Goal: Transaction & Acquisition: Purchase product/service

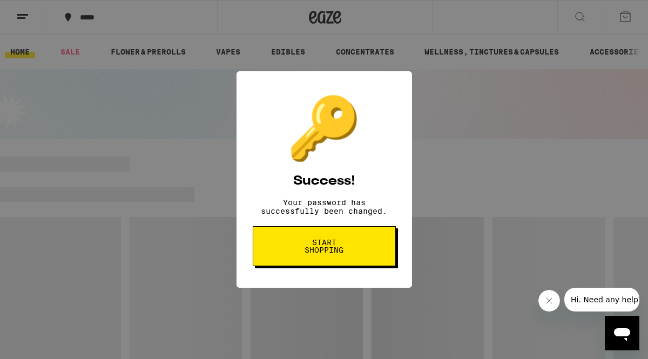
click at [331, 254] on span "Start shopping" at bounding box center [325, 246] width 56 height 15
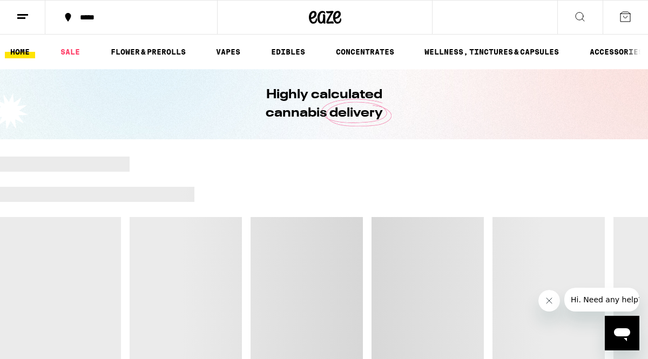
click at [103, 16] on div "*****" at bounding box center [138, 18] width 126 height 8
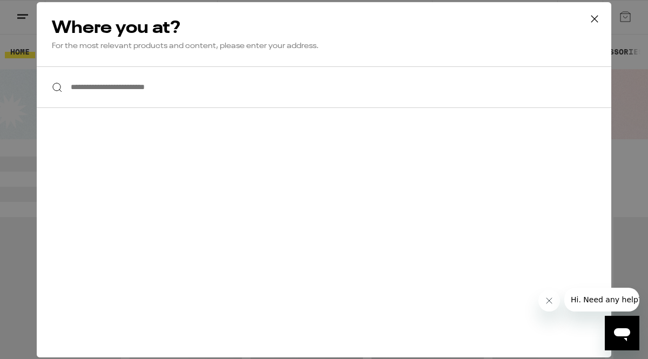
click at [119, 85] on input "**********" at bounding box center [324, 87] width 575 height 42
type input "**********"
click at [594, 26] on icon at bounding box center [595, 19] width 16 height 16
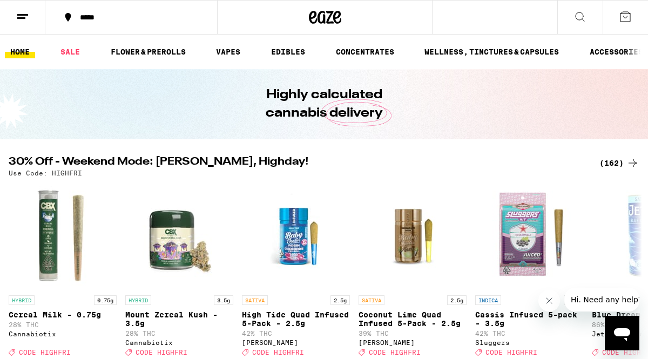
click at [19, 24] on button at bounding box center [22, 18] width 45 height 34
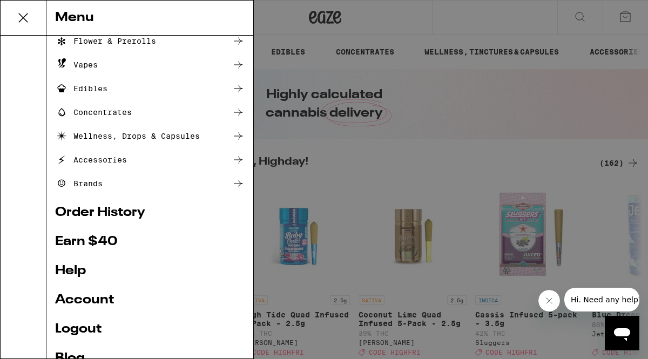
scroll to position [137, 0]
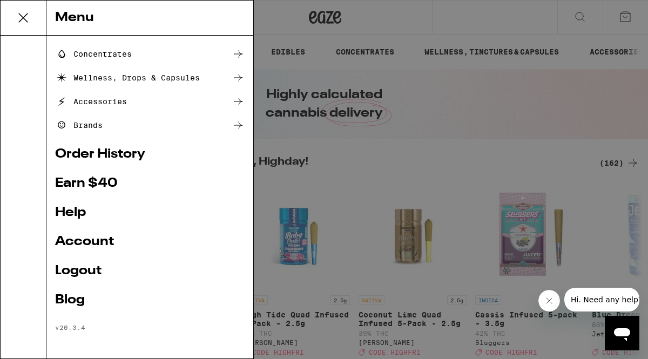
click at [93, 239] on link "Account" at bounding box center [150, 242] width 190 height 13
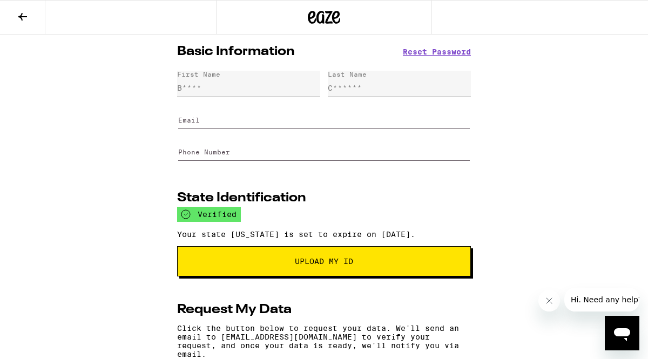
type input "[EMAIL_ADDRESS][DOMAIN_NAME]"
type input "[PHONE_NUMBER]"
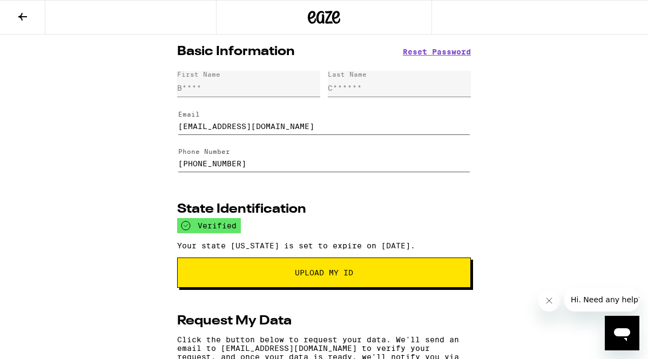
click at [39, 21] on button at bounding box center [22, 18] width 45 height 34
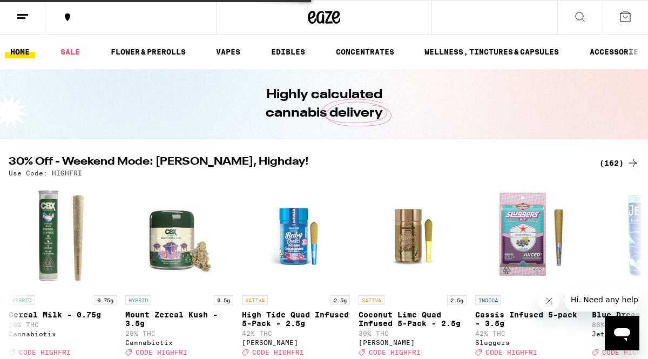
click at [11, 21] on button at bounding box center [22, 18] width 45 height 34
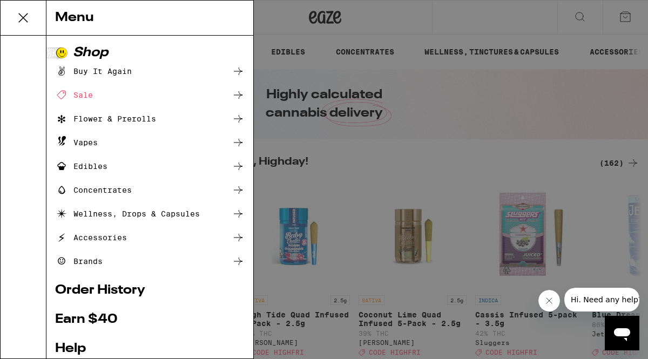
click at [93, 97] on div "Sale" at bounding box center [150, 95] width 190 height 13
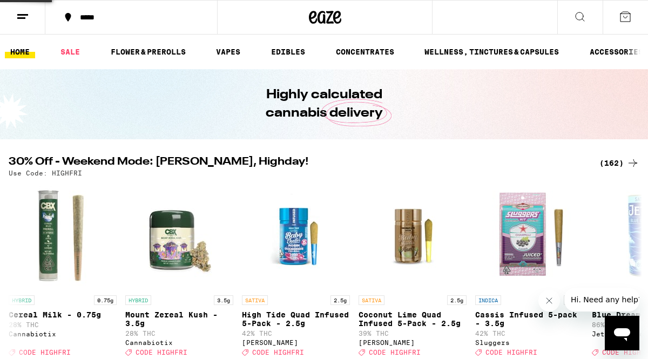
click at [103, 20] on div "Menu Shop Buy It Again Sale Flower & Prerolls Vapes Edibles Concentrates Wellne…" at bounding box center [324, 179] width 648 height 359
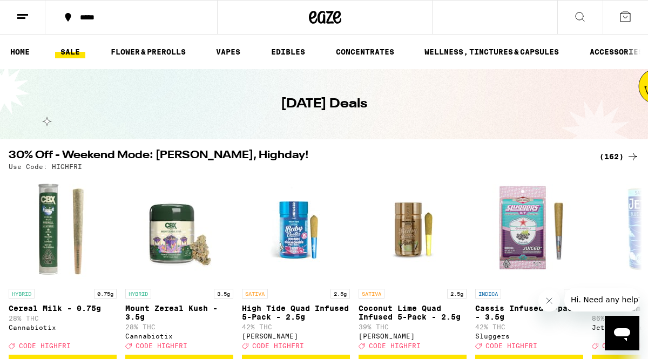
click at [102, 17] on div "*****" at bounding box center [138, 18] width 126 height 8
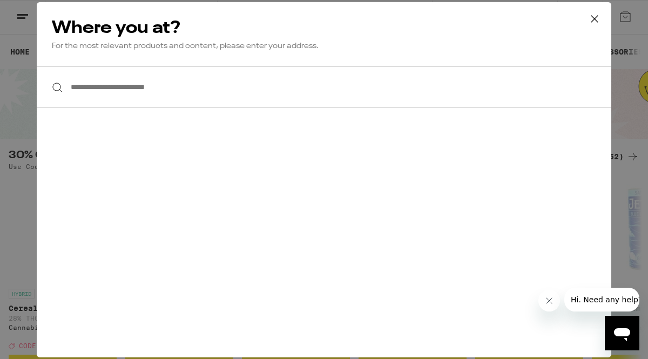
click at [134, 103] on input "**********" at bounding box center [324, 87] width 575 height 42
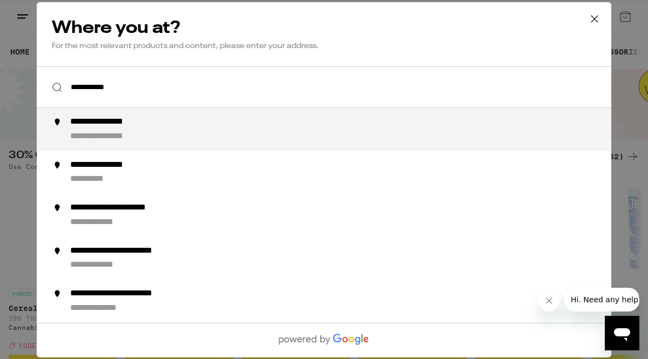
click at [125, 126] on div "**********" at bounding box center [114, 122] width 89 height 11
type input "**********"
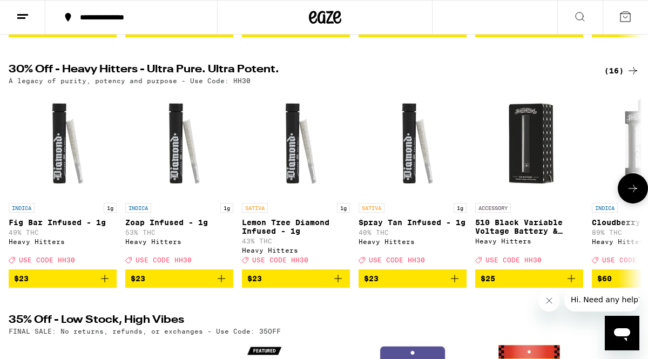
scroll to position [345, 0]
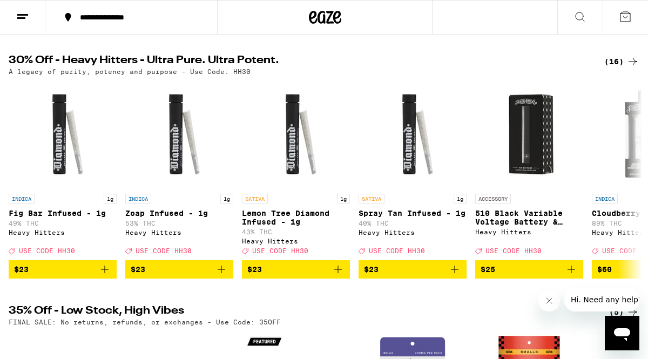
click at [620, 68] on div "(16)" at bounding box center [621, 61] width 35 height 13
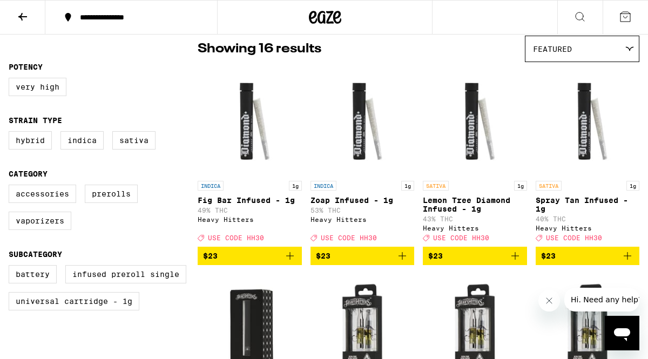
scroll to position [91, 0]
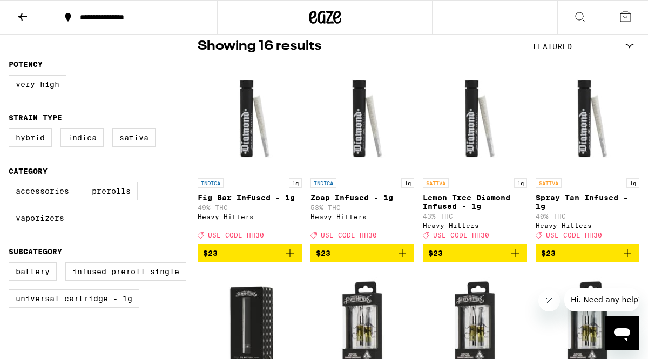
click at [554, 48] on span "Featured" at bounding box center [552, 46] width 39 height 9
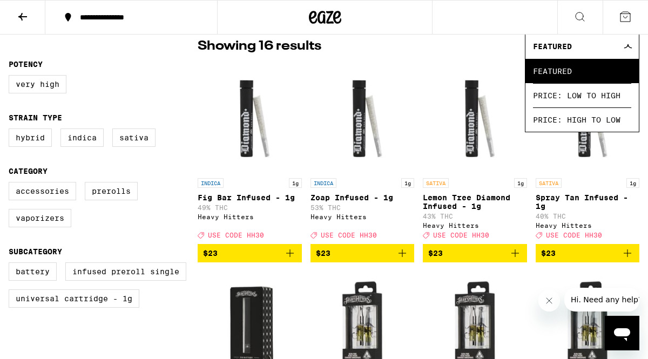
click at [554, 48] on span "Featured" at bounding box center [552, 46] width 39 height 9
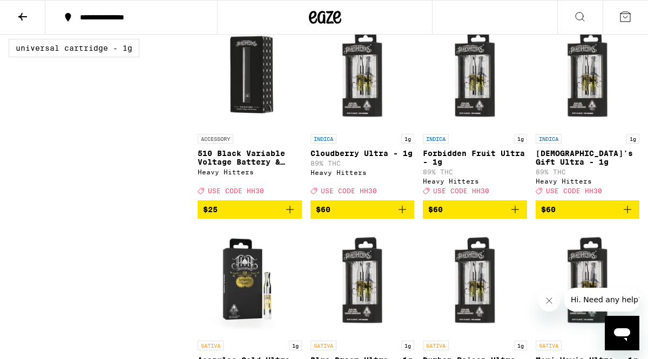
scroll to position [345, 0]
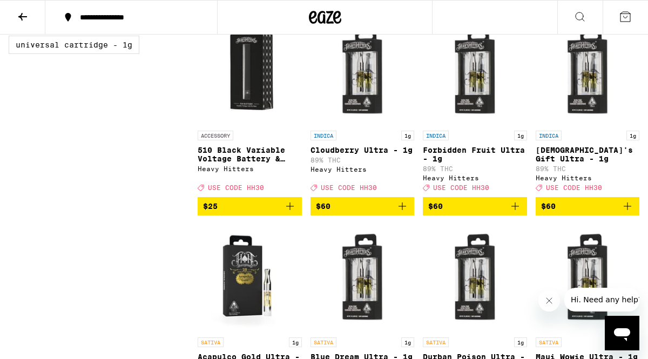
click at [636, 216] on button "$60" at bounding box center [588, 206] width 104 height 18
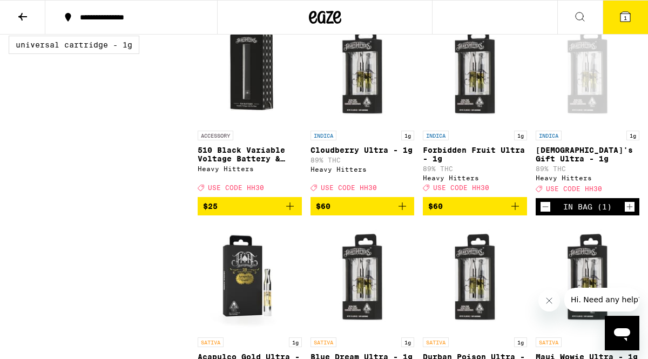
click at [636, 216] on div "In Bag (1)" at bounding box center [588, 206] width 104 height 17
click at [632, 210] on icon "Increment" at bounding box center [630, 207] width 6 height 6
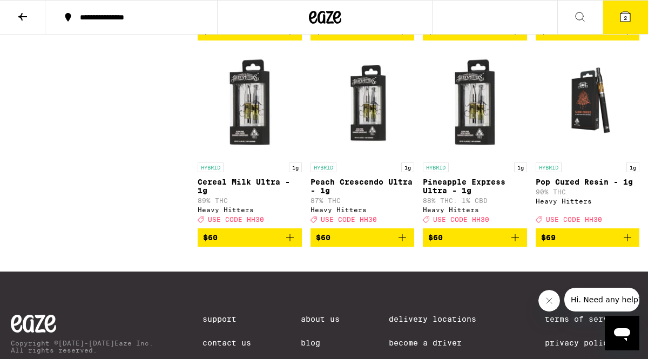
scroll to position [727, 0]
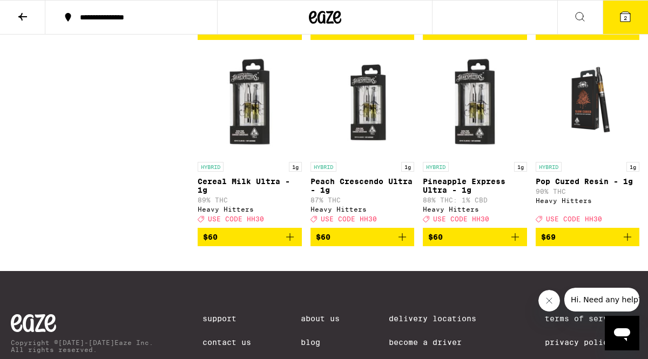
click at [520, 244] on icon "Add to bag" at bounding box center [515, 237] width 13 height 13
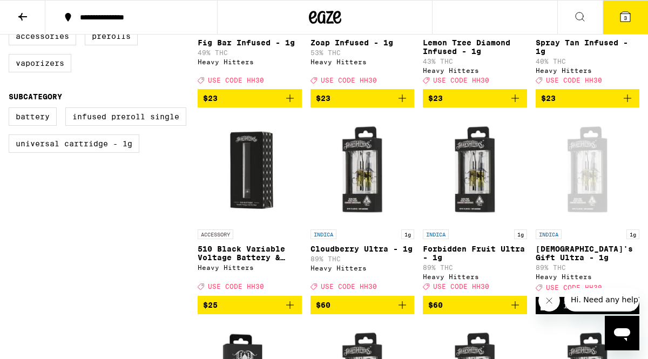
scroll to position [247, 0]
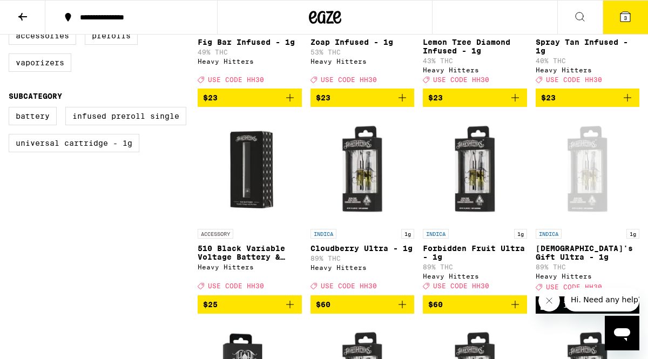
click at [518, 308] on icon "Add to bag" at bounding box center [516, 305] width 8 height 8
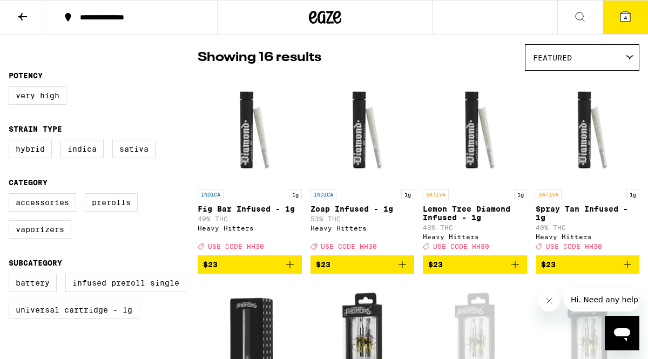
scroll to position [0, 0]
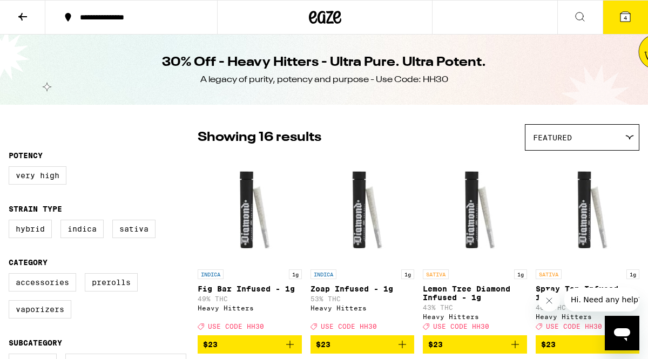
click at [21, 28] on button at bounding box center [22, 18] width 45 height 34
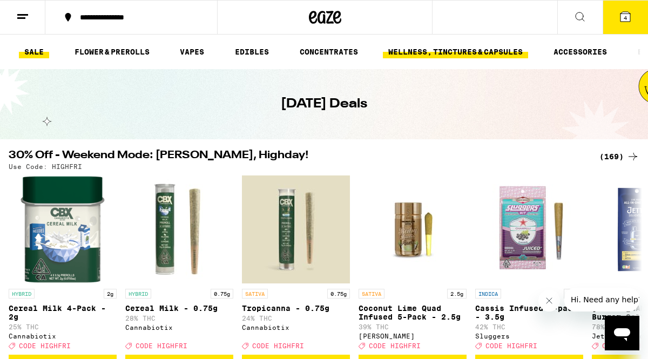
scroll to position [0, 72]
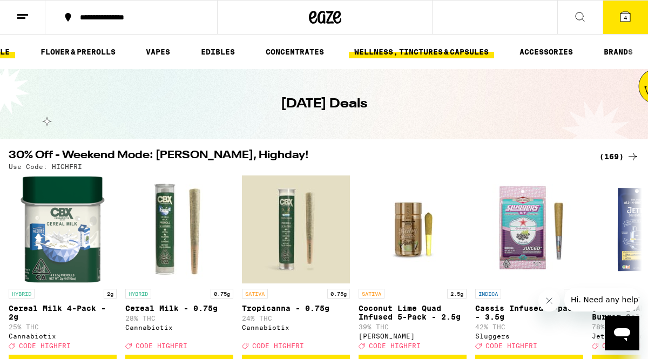
click at [552, 55] on link "ACCESSORIES" at bounding box center [546, 51] width 64 height 13
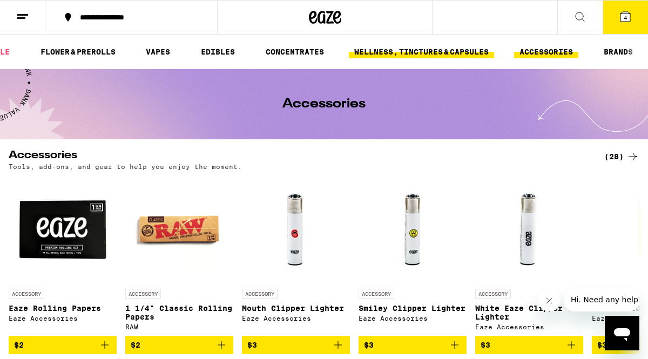
click at [419, 50] on link "WELLNESS, TINCTURES & CAPSULES" at bounding box center [421, 51] width 145 height 13
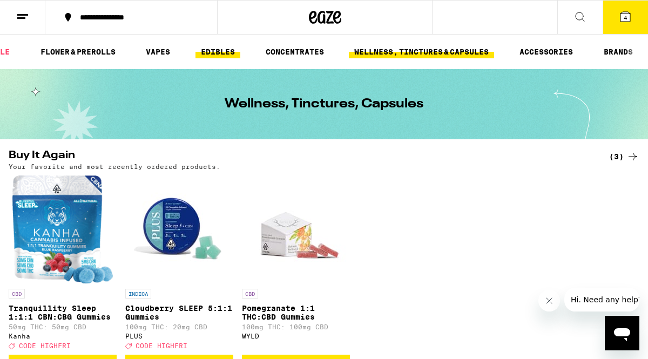
click at [221, 55] on link "EDIBLES" at bounding box center [218, 51] width 45 height 13
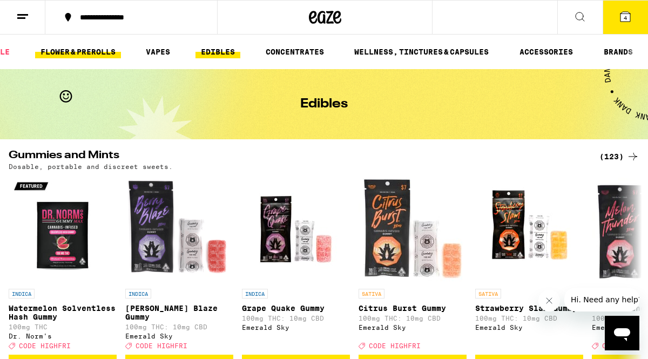
click at [81, 56] on link "FLOWER & PREROLLS" at bounding box center [78, 51] width 86 height 13
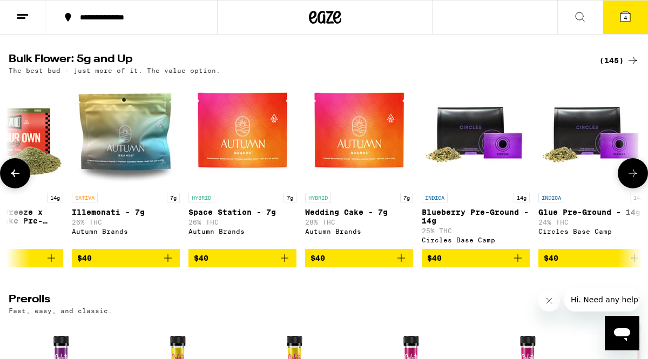
scroll to position [0, 2504]
click at [166, 178] on img "Open page for Illemonati - 7g from Autumn Brands" at bounding box center [126, 133] width 108 height 108
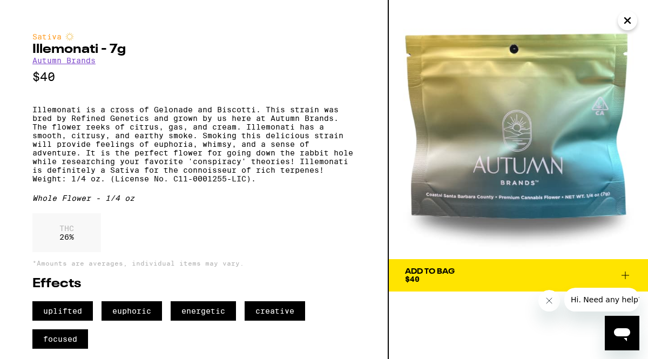
click at [629, 23] on icon "Close" at bounding box center [627, 20] width 13 height 16
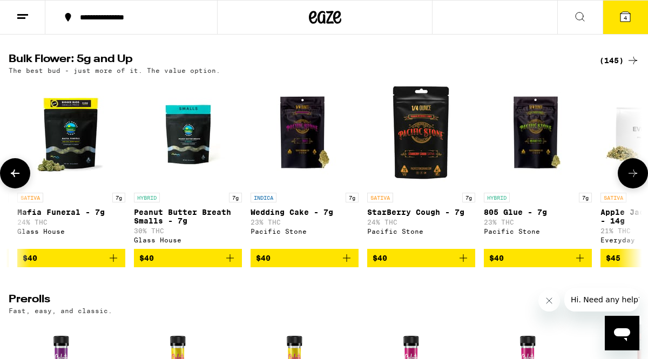
scroll to position [0, 3640]
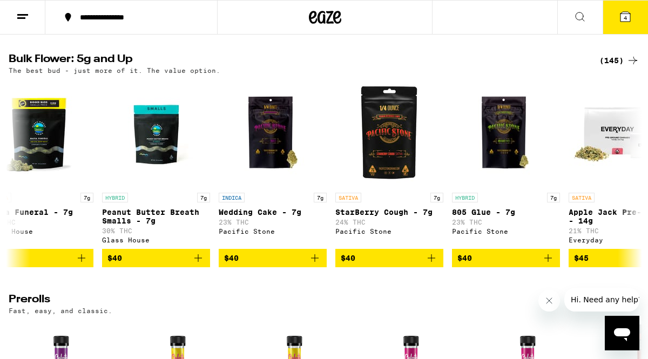
click at [602, 66] on div "(145)" at bounding box center [620, 60] width 40 height 13
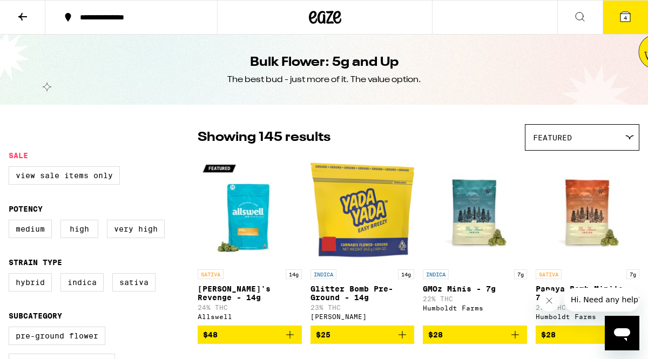
click at [548, 129] on div "Featured" at bounding box center [582, 137] width 113 height 25
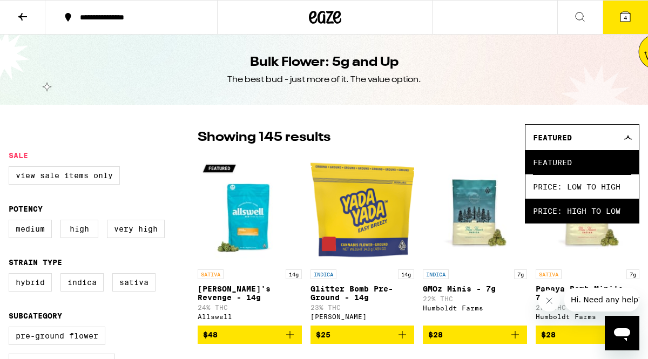
click at [574, 212] on span "Price: High to Low" at bounding box center [582, 211] width 98 height 24
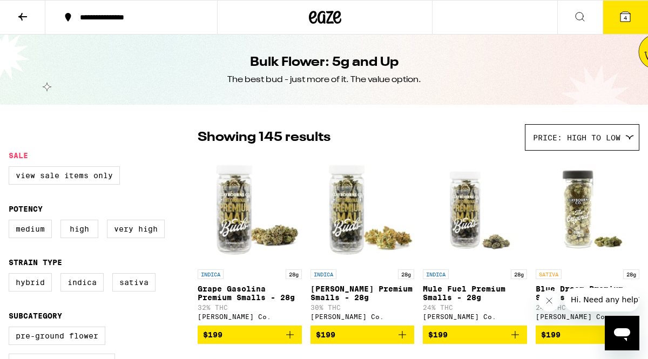
click at [633, 16] on button "4" at bounding box center [625, 17] width 45 height 33
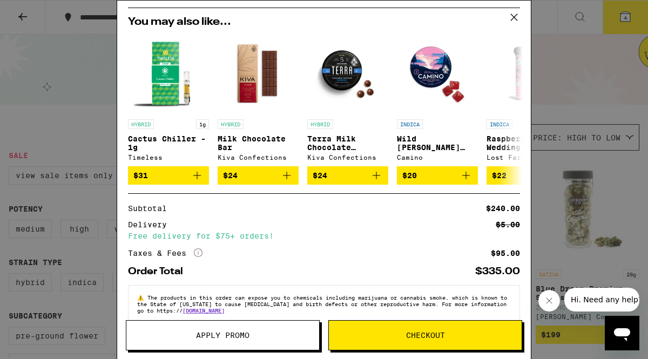
scroll to position [166, 0]
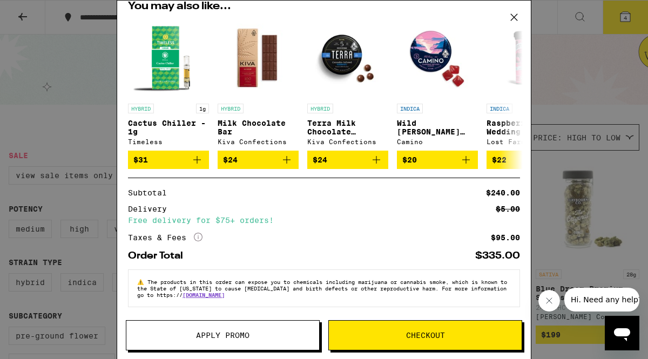
click at [263, 346] on button "Apply Promo" at bounding box center [223, 335] width 194 height 30
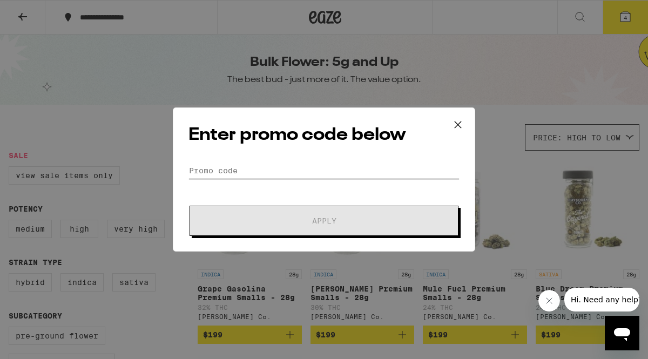
click at [275, 172] on input "Promo Code" at bounding box center [324, 171] width 271 height 16
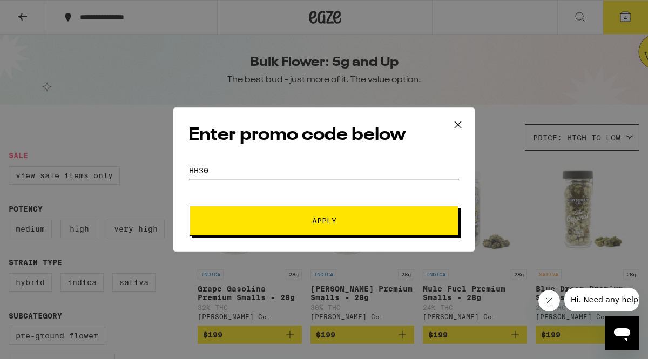
type input "hh30"
click at [190, 206] on button "Apply" at bounding box center [324, 221] width 269 height 30
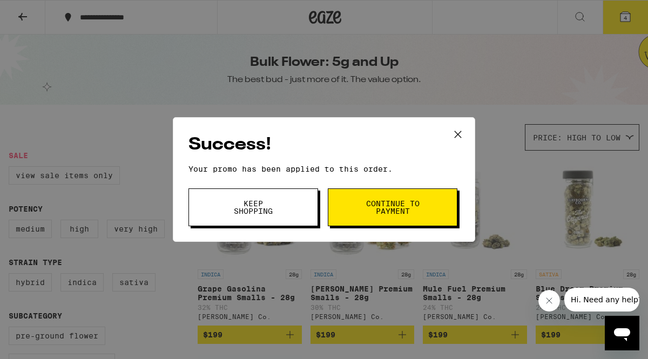
click at [374, 204] on span "Continue to payment" at bounding box center [392, 207] width 55 height 15
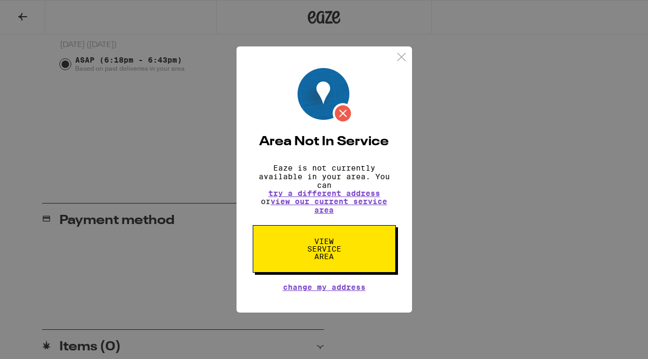
scroll to position [29, 0]
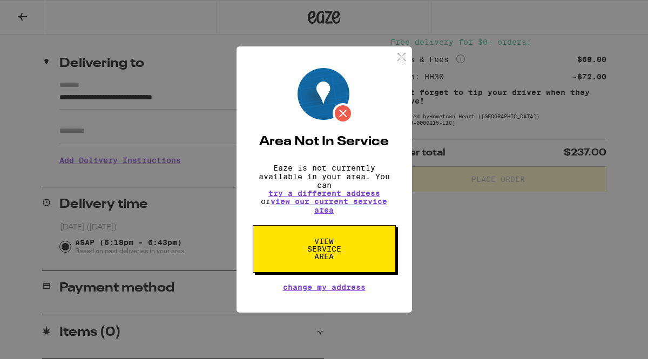
click at [360, 180] on p "Eaze is not currently available in your area. You can try a different address o…" at bounding box center [324, 189] width 143 height 51
click at [351, 195] on span "try a different address" at bounding box center [324, 194] width 112 height 8
